Goal: Find specific page/section: Find specific page/section

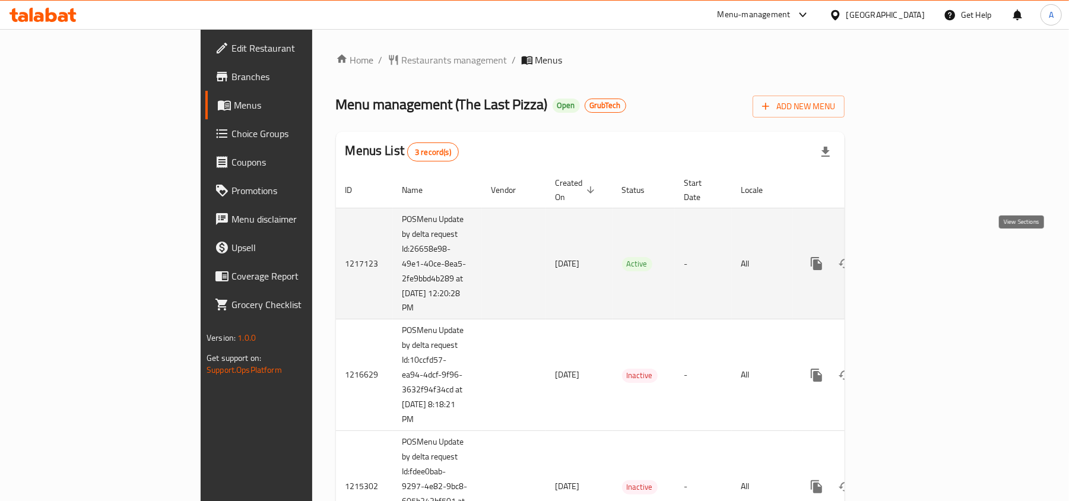
click at [916, 250] on link "enhanced table" at bounding box center [902, 263] width 28 height 28
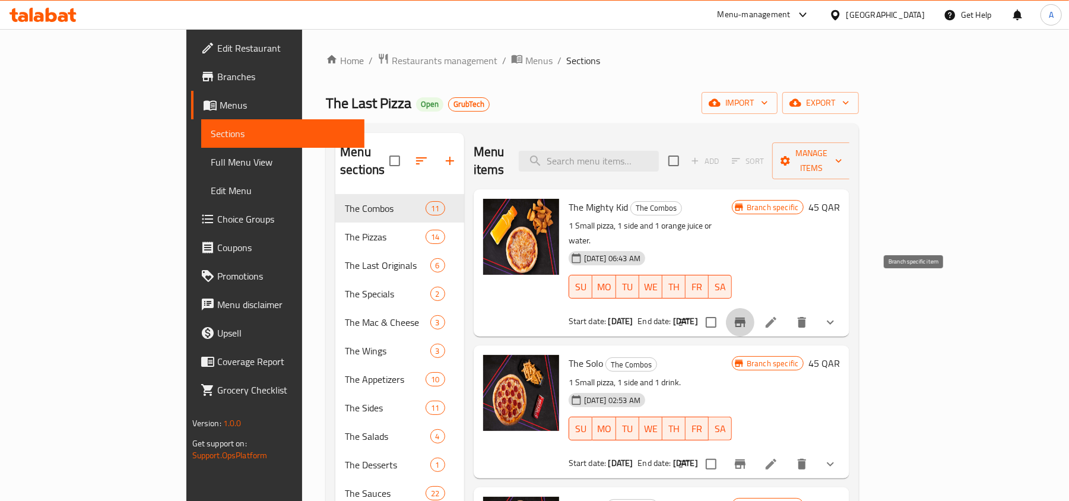
click at [745, 318] on icon "Branch-specific-item" at bounding box center [740, 322] width 11 height 9
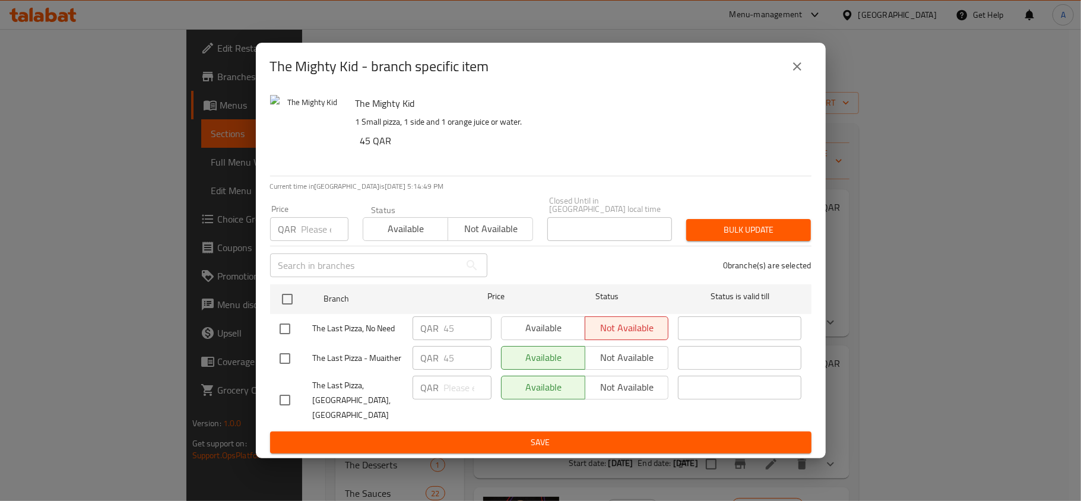
click at [957, 297] on div "The Mighty Kid - branch specific item The Mighty Kid 1 Small pizza, 1 side and …" at bounding box center [540, 250] width 1081 height 501
click at [799, 74] on icon "close" at bounding box center [797, 66] width 14 height 14
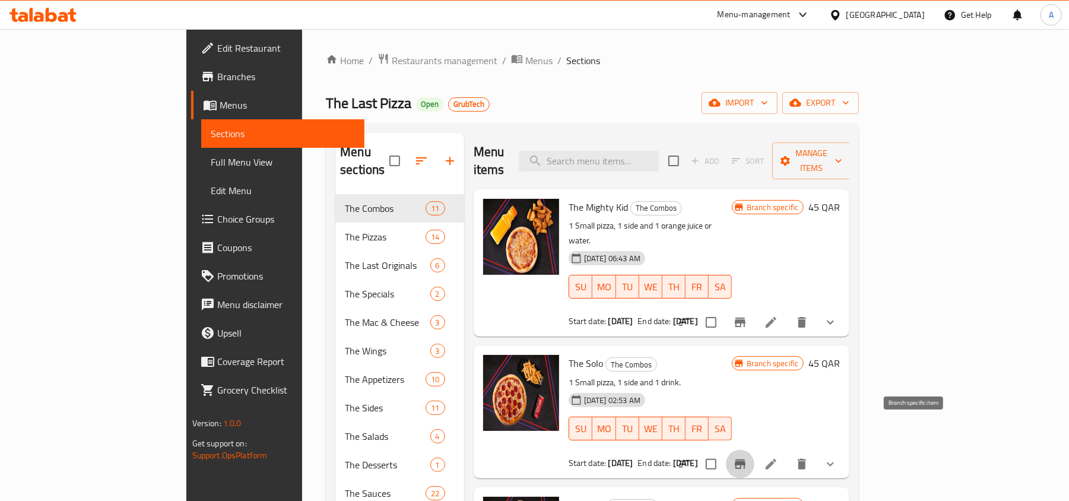
click at [745, 459] on icon "Branch-specific-item" at bounding box center [740, 463] width 11 height 9
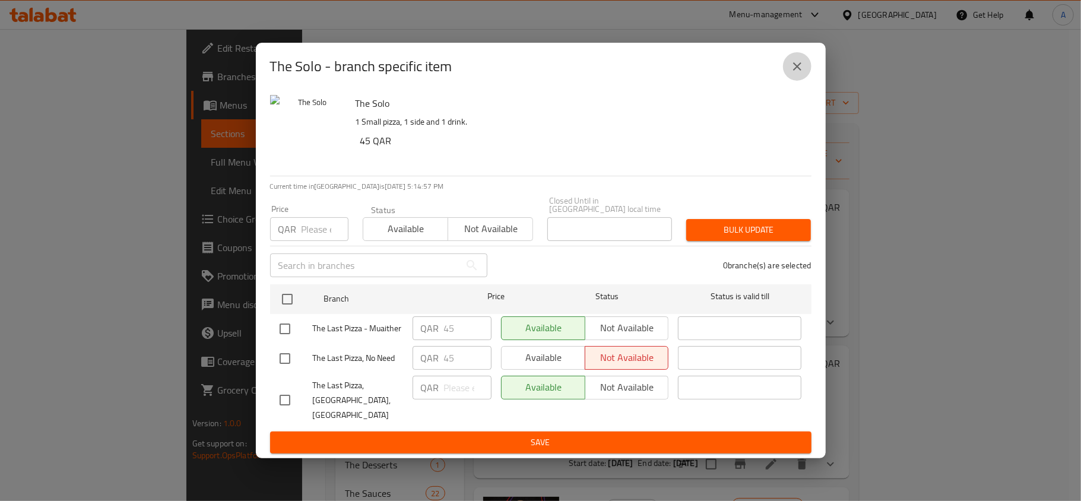
click at [796, 70] on icon "close" at bounding box center [797, 66] width 14 height 14
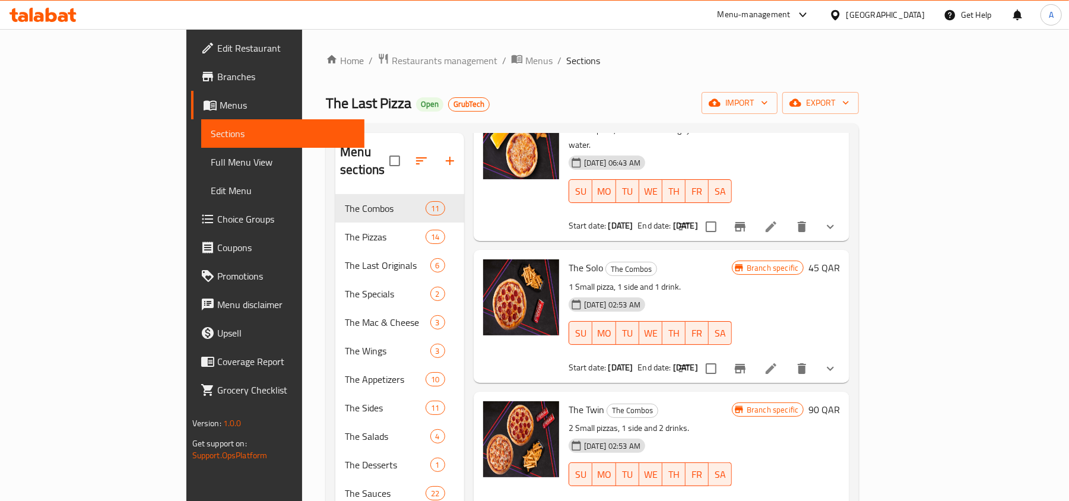
scroll to position [316, 0]
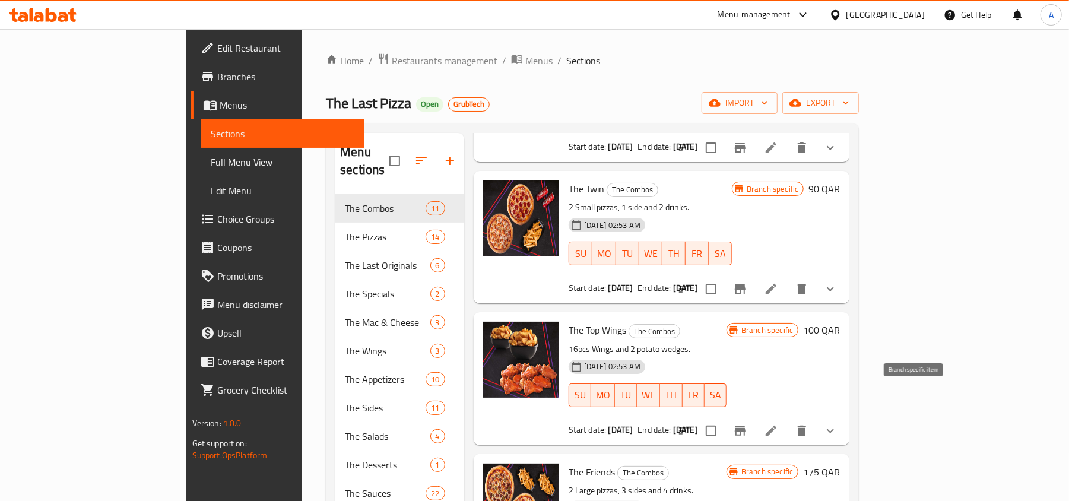
click at [745, 426] on icon "Branch-specific-item" at bounding box center [740, 430] width 11 height 9
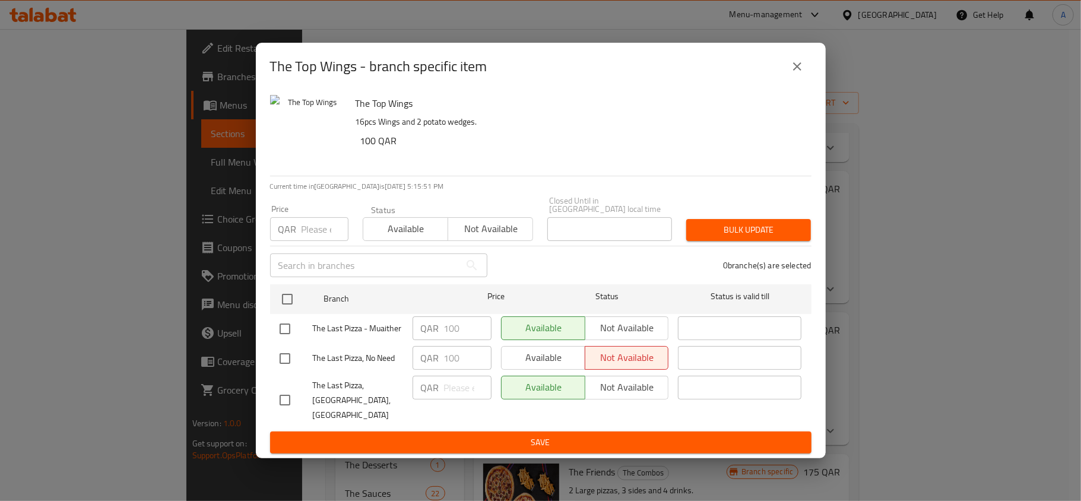
click at [799, 74] on icon "close" at bounding box center [797, 66] width 14 height 14
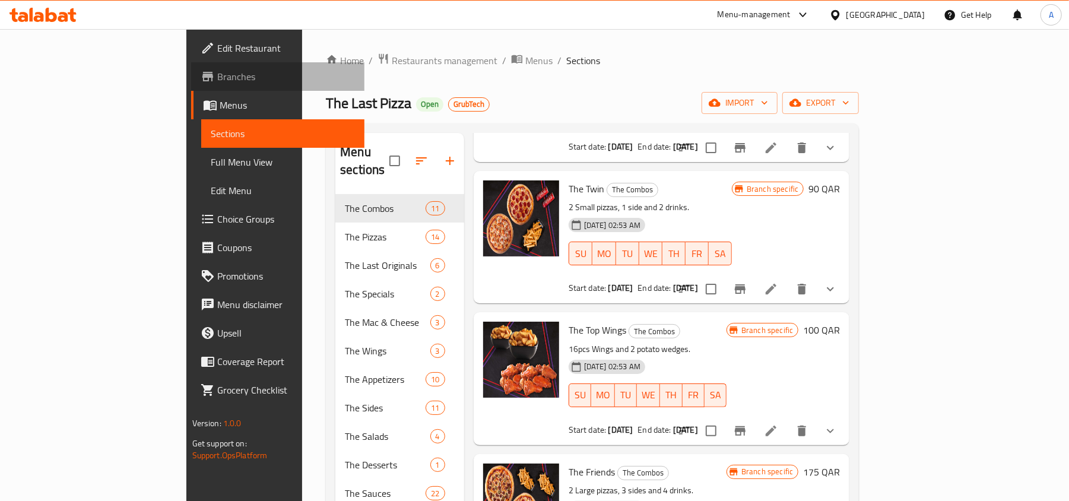
click at [217, 79] on span "Branches" at bounding box center [286, 76] width 138 height 14
